Goal: Transaction & Acquisition: Purchase product/service

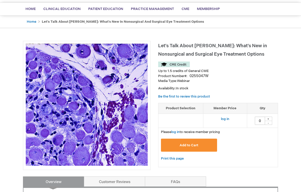
scroll to position [35, 0]
click at [270, 117] on div "+" at bounding box center [269, 119] width 8 height 4
type input "1"
click at [194, 145] on span "Add to Cart" at bounding box center [189, 145] width 19 height 4
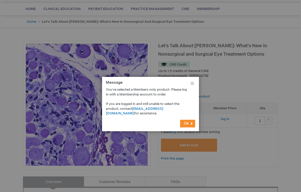
click at [186, 124] on span "Ok" at bounding box center [186, 123] width 5 height 4
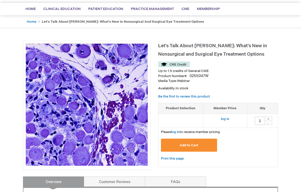
click at [179, 131] on link "log in" at bounding box center [175, 132] width 8 height 4
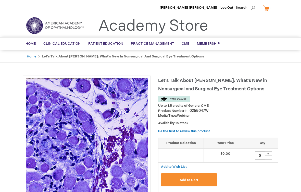
click at [269, 152] on div "+" at bounding box center [269, 154] width 8 height 4
type input "1"
click at [197, 181] on span "Add to Cart" at bounding box center [189, 180] width 19 height 4
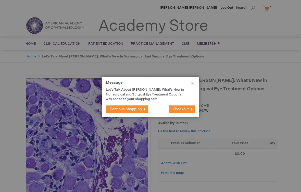
click at [186, 110] on span "Checkout" at bounding box center [181, 109] width 16 height 4
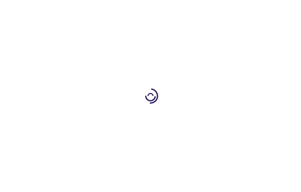
select select "US"
select select "32"
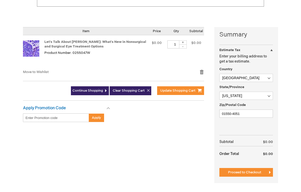
scroll to position [103, 0]
click at [85, 92] on span "Continue Shopping" at bounding box center [88, 91] width 31 height 4
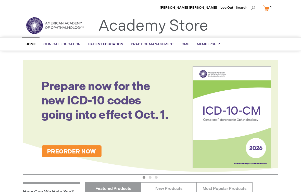
click at [271, 9] on span "1" at bounding box center [271, 7] width 1 height 4
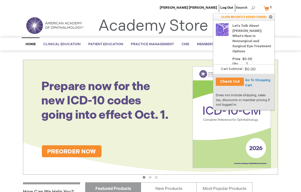
click at [227, 80] on button "Check Out" at bounding box center [230, 82] width 28 height 8
click at [225, 84] on button "Check Out" at bounding box center [230, 82] width 28 height 8
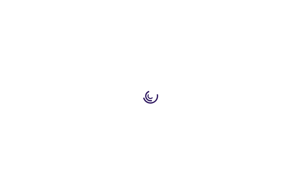
select select "US"
select select "32"
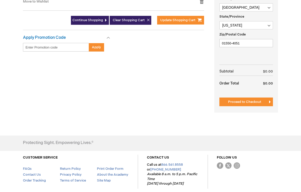
scroll to position [188, 0]
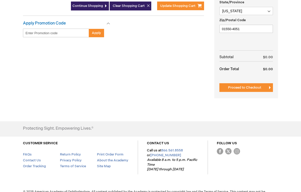
click at [234, 90] on button "Proceed to Checkout" at bounding box center [247, 87] width 54 height 9
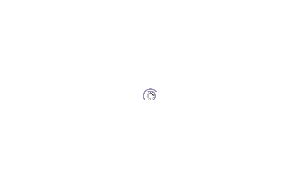
scroll to position [47, 0]
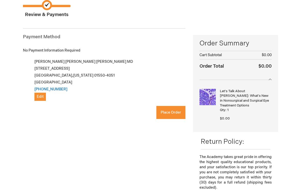
checkbox input "true"
click at [166, 111] on span "Place Order" at bounding box center [171, 112] width 20 height 4
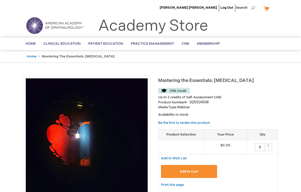
click at [267, 143] on div "+" at bounding box center [269, 145] width 8 height 4
type input "1"
click at [183, 170] on span "Add to Cart" at bounding box center [189, 172] width 19 height 4
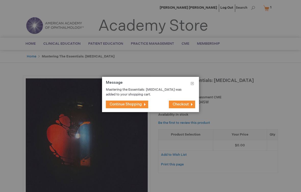
click at [177, 103] on span "Checkout" at bounding box center [181, 104] width 16 height 4
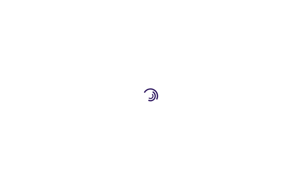
select select "US"
select select "32"
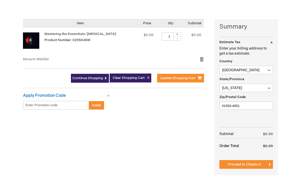
click at [243, 165] on span "Proceed to Checkout" at bounding box center [244, 165] width 33 height 4
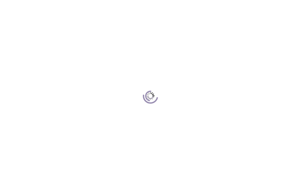
scroll to position [47, 0]
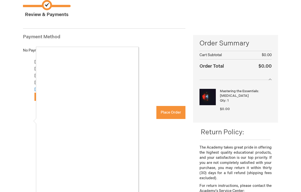
click at [173, 111] on div at bounding box center [150, 96] width 301 height 192
checkbox input "true"
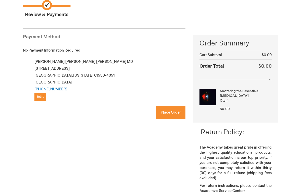
click at [169, 110] on span "Place Order" at bounding box center [171, 112] width 20 height 4
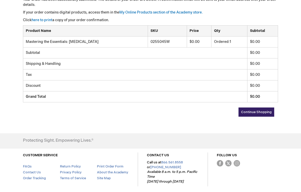
scroll to position [111, 0]
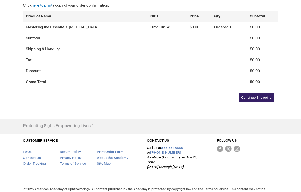
click at [246, 98] on span "Continue Shopping" at bounding box center [256, 98] width 31 height 4
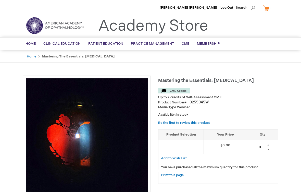
click at [271, 141] on td "0 + -" at bounding box center [262, 147] width 31 height 14
click at [271, 143] on div "+" at bounding box center [269, 145] width 8 height 4
click at [273, 143] on div "+" at bounding box center [269, 145] width 8 height 4
click at [272, 143] on div "+" at bounding box center [269, 145] width 8 height 4
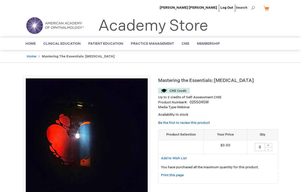
click at [273, 143] on div "0 + -" at bounding box center [263, 147] width 26 height 8
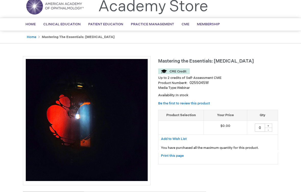
scroll to position [19, 0]
click at [272, 124] on div "+" at bounding box center [269, 126] width 8 height 4
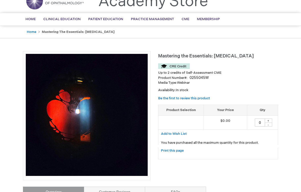
scroll to position [0, 0]
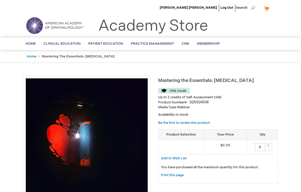
click at [271, 143] on div "+" at bounding box center [269, 145] width 8 height 4
click at [270, 147] on div "-" at bounding box center [269, 149] width 8 height 4
click at [271, 145] on div "+" at bounding box center [269, 145] width 8 height 4
click at [263, 148] on input "0" at bounding box center [260, 147] width 10 height 8
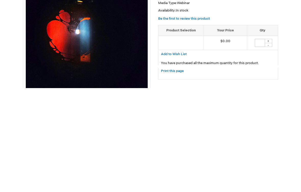
type input "1"
